Goal: Navigation & Orientation: Understand site structure

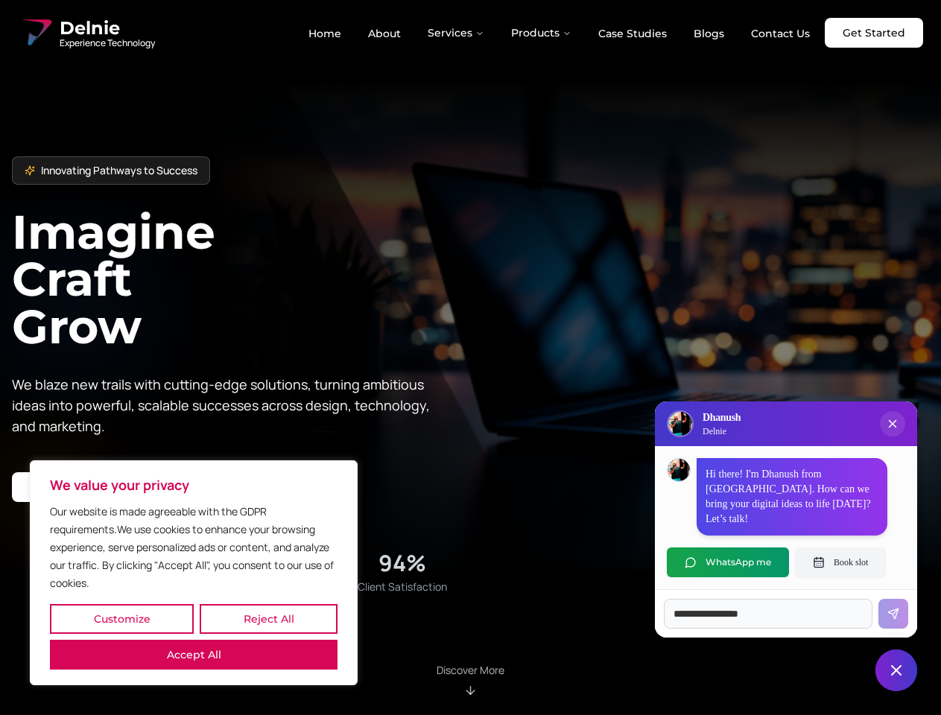
click at [121, 619] on button "Customize" at bounding box center [122, 619] width 144 height 30
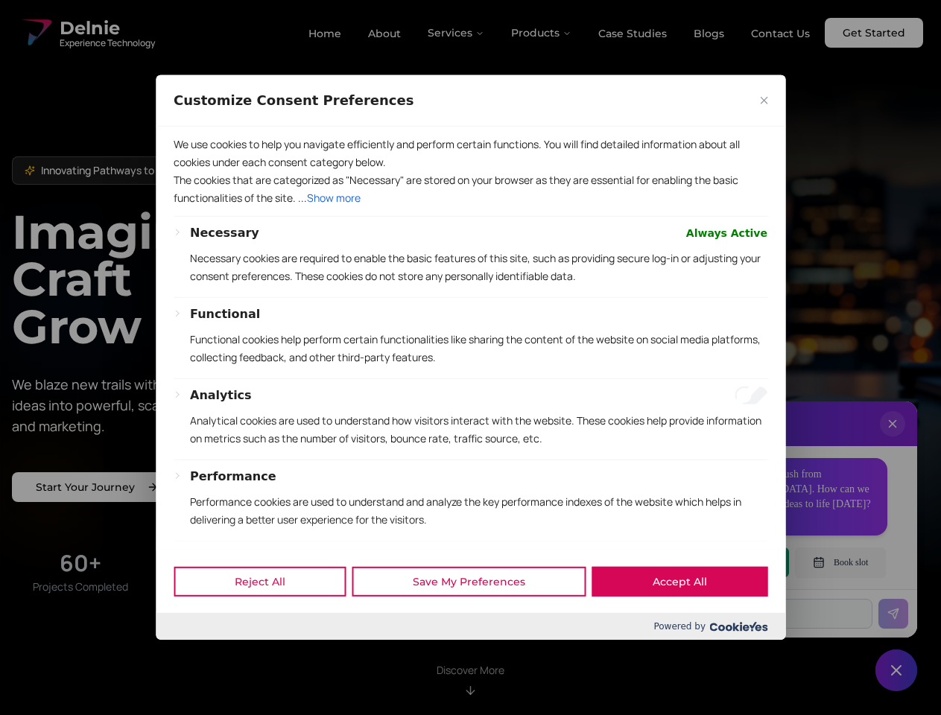
click at [268, 619] on div at bounding box center [470, 357] width 941 height 715
click at [194, 171] on p "We use cookies to help you navigate efficiently and perform certain functions. …" at bounding box center [471, 154] width 594 height 36
click at [470, 323] on div "Functional" at bounding box center [478, 314] width 577 height 18
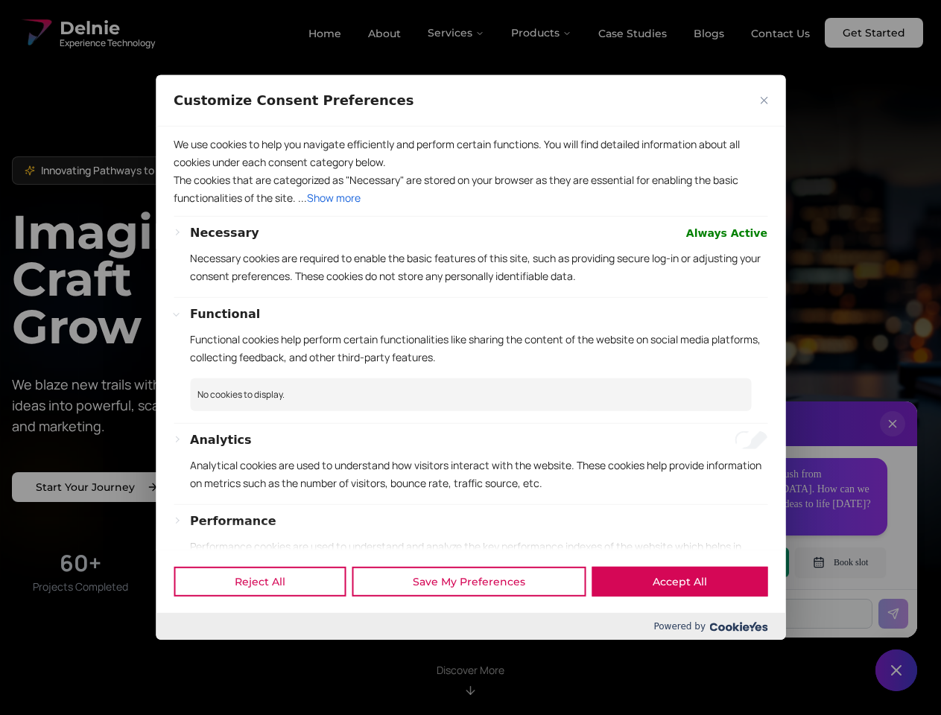
click at [457, 33] on div at bounding box center [470, 357] width 941 height 715
click at [542, 33] on div at bounding box center [470, 357] width 941 height 715
click at [893, 439] on div at bounding box center [470, 357] width 941 height 715
click at [728, 562] on div "Reject All Save My Preferences Accept All" at bounding box center [471, 581] width 630 height 63
click at [840, 562] on div at bounding box center [470, 357] width 941 height 715
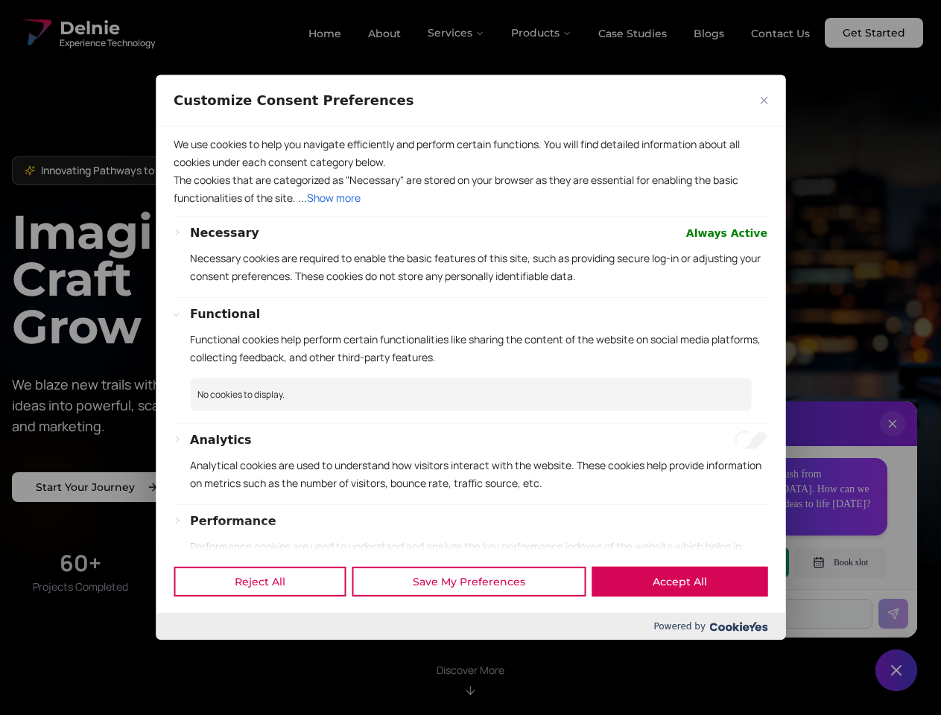
click at [896, 671] on div at bounding box center [470, 357] width 941 height 715
